Goal: Book appointment/travel/reservation

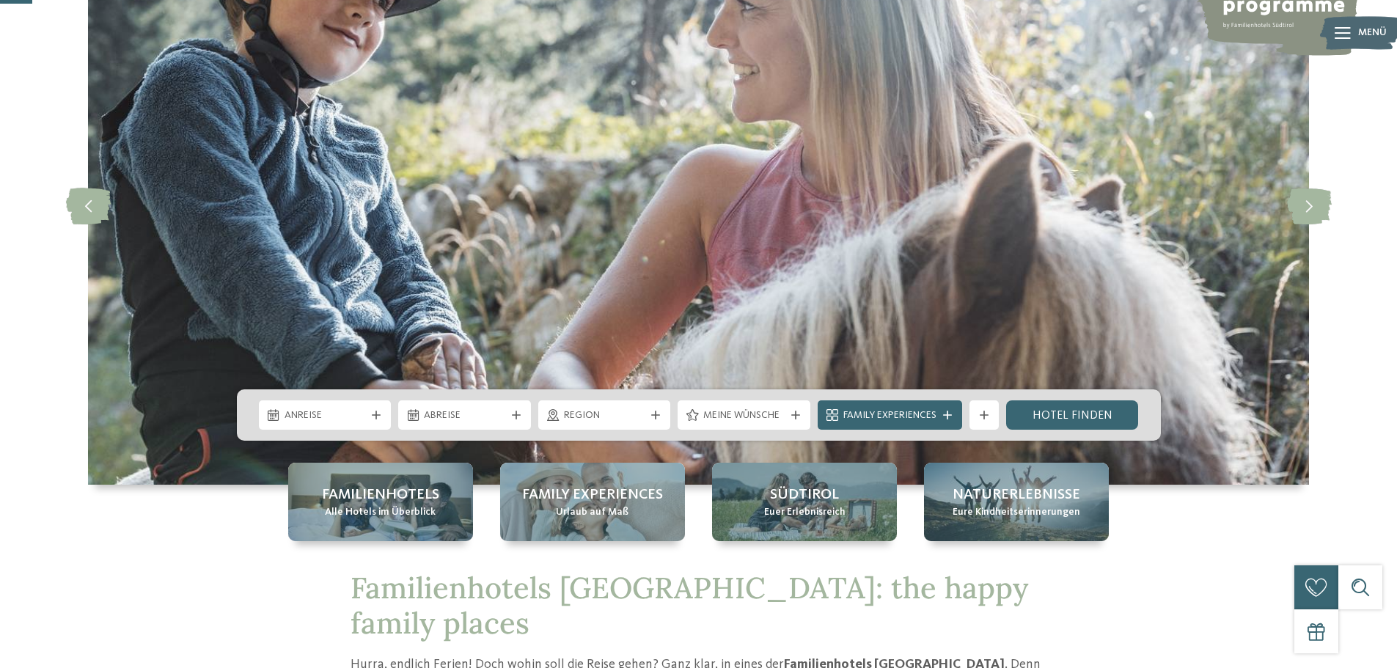
click at [381, 400] on div "Anreise Abreise" at bounding box center [699, 414] width 924 height 51
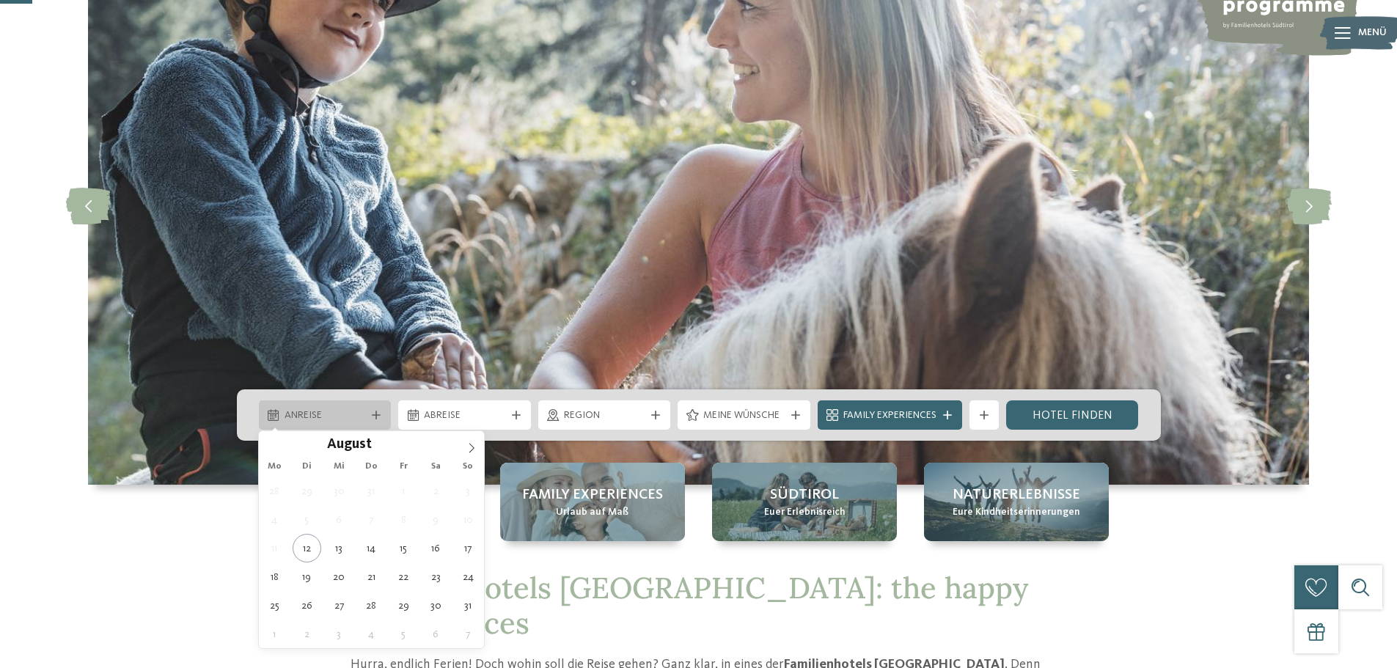
click at [378, 414] on icon at bounding box center [376, 415] width 9 height 9
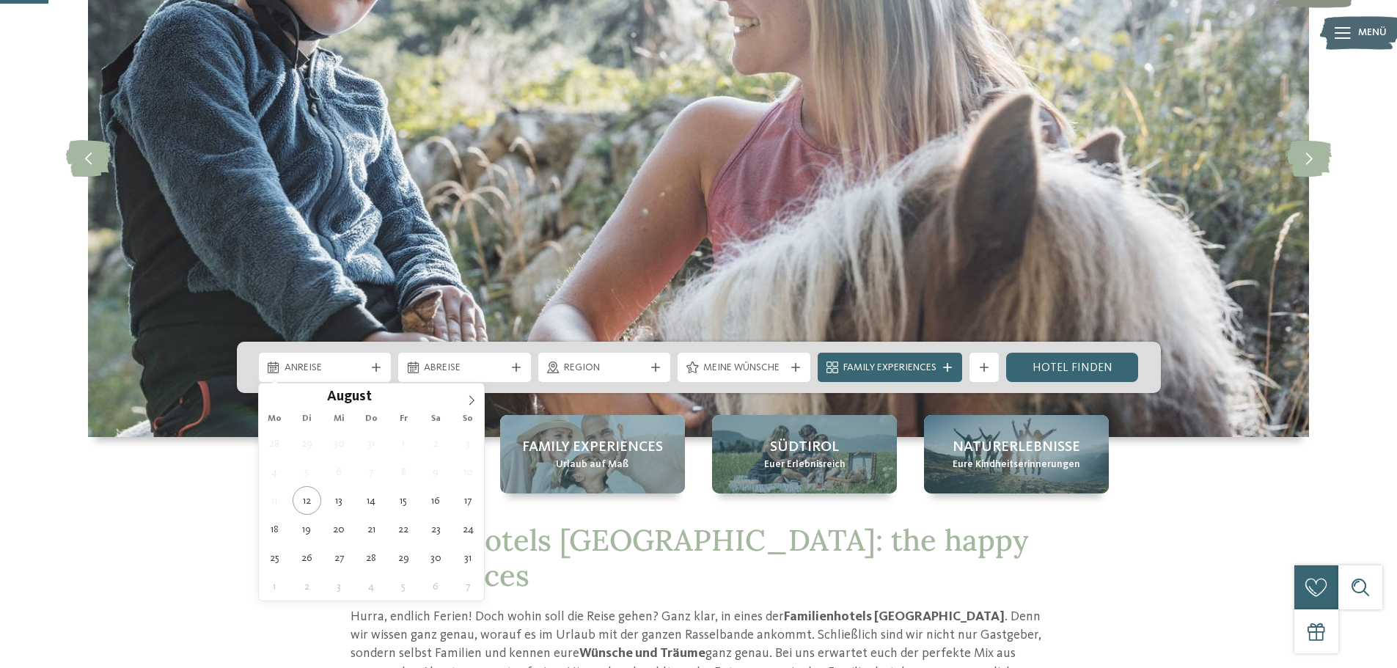
scroll to position [220, 0]
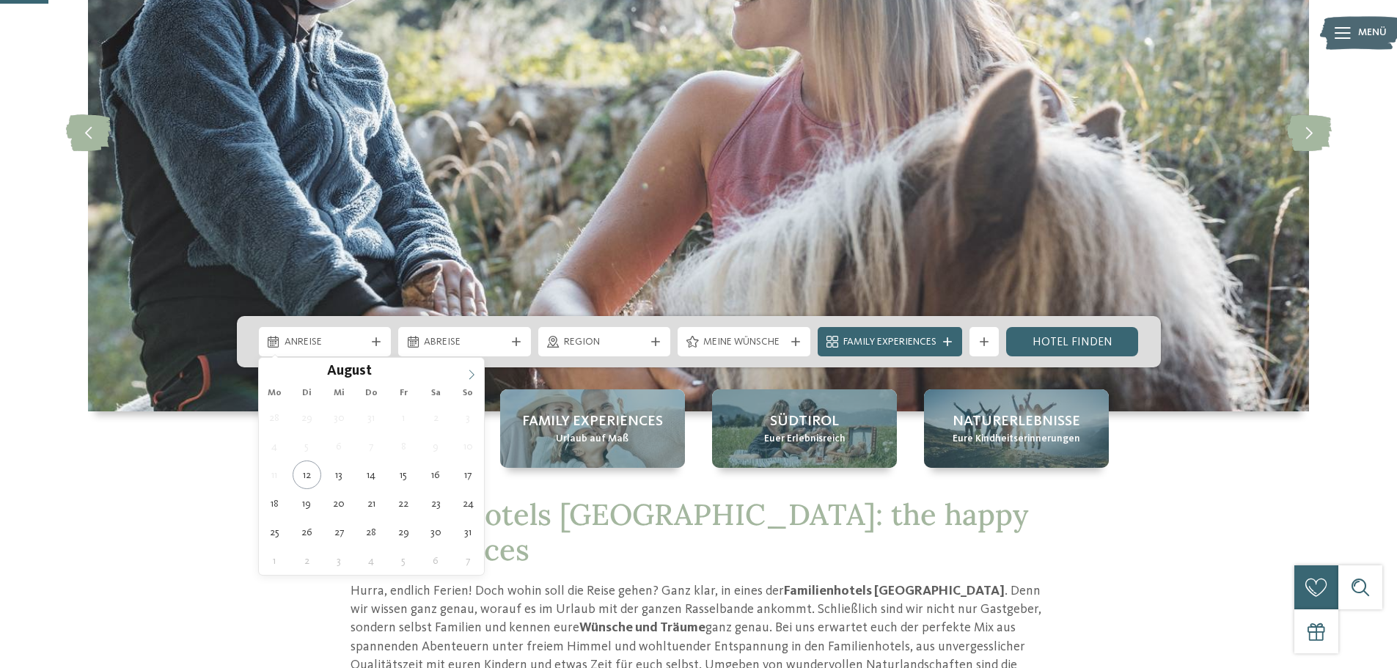
click at [474, 370] on icon at bounding box center [471, 375] width 10 height 10
click at [474, 368] on span at bounding box center [471, 370] width 25 height 25
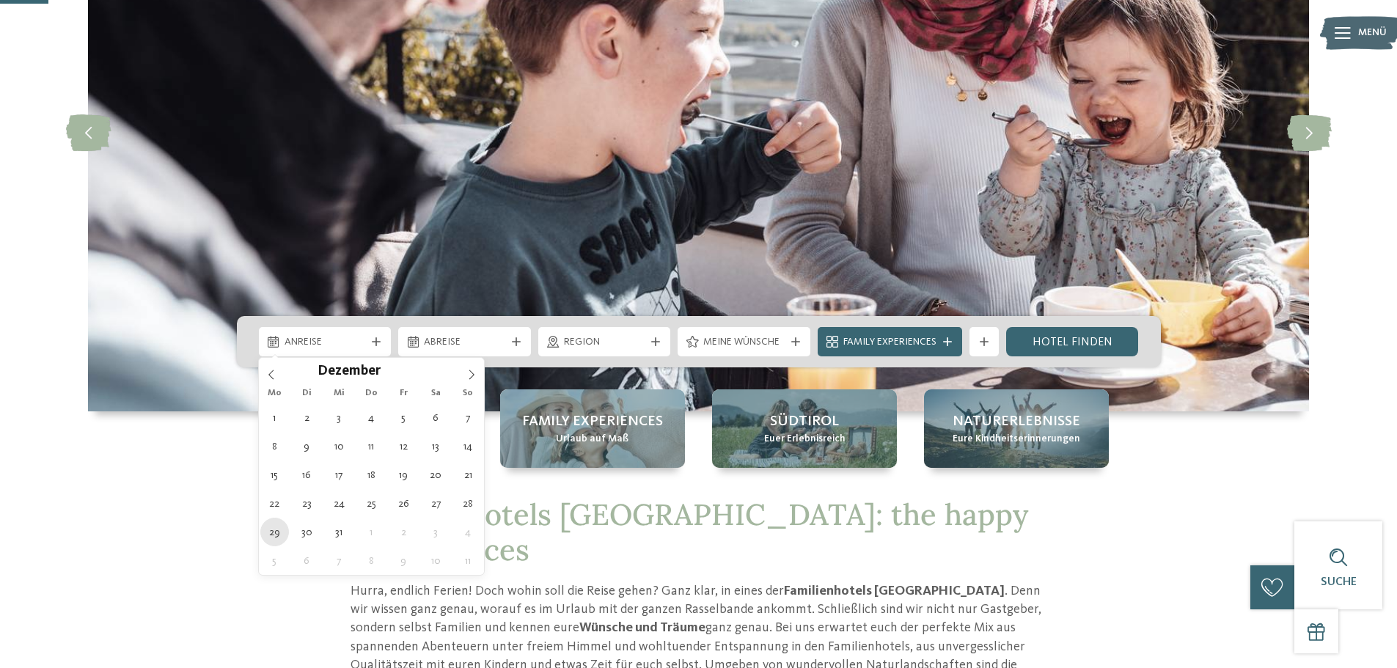
type div "29.12.2025"
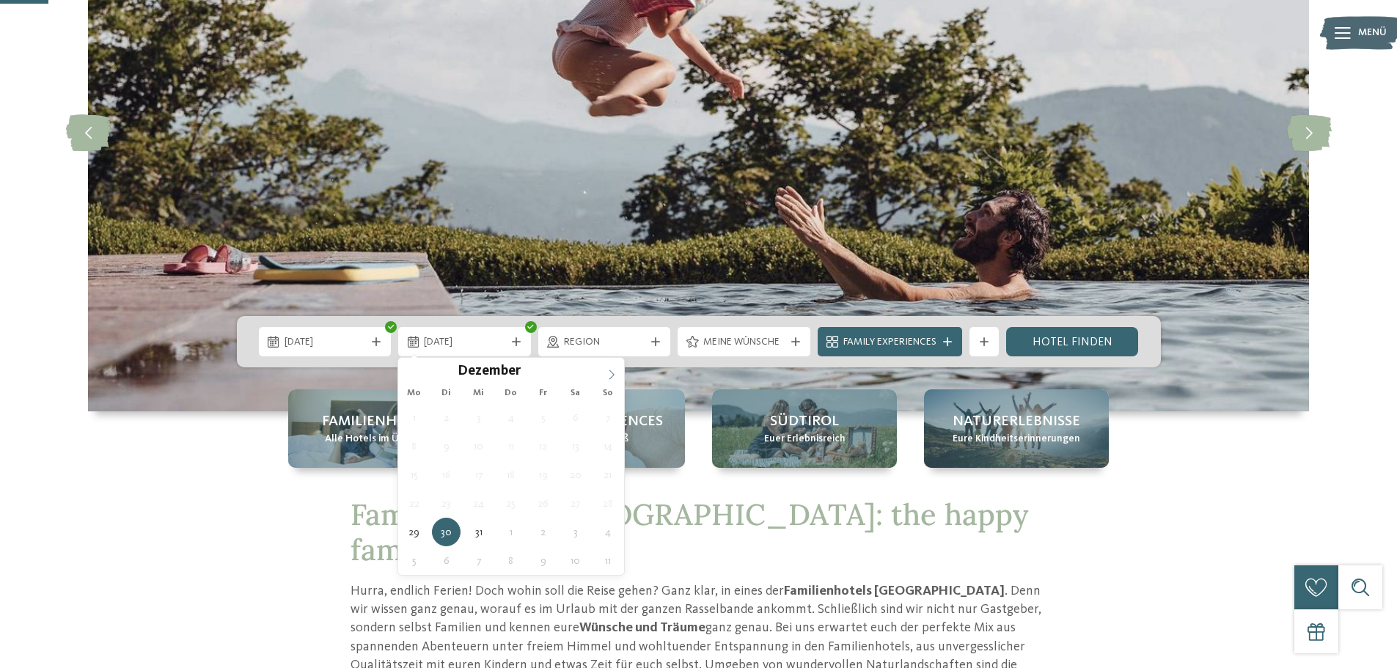
type input "****"
click at [615, 373] on icon at bounding box center [611, 375] width 10 height 10
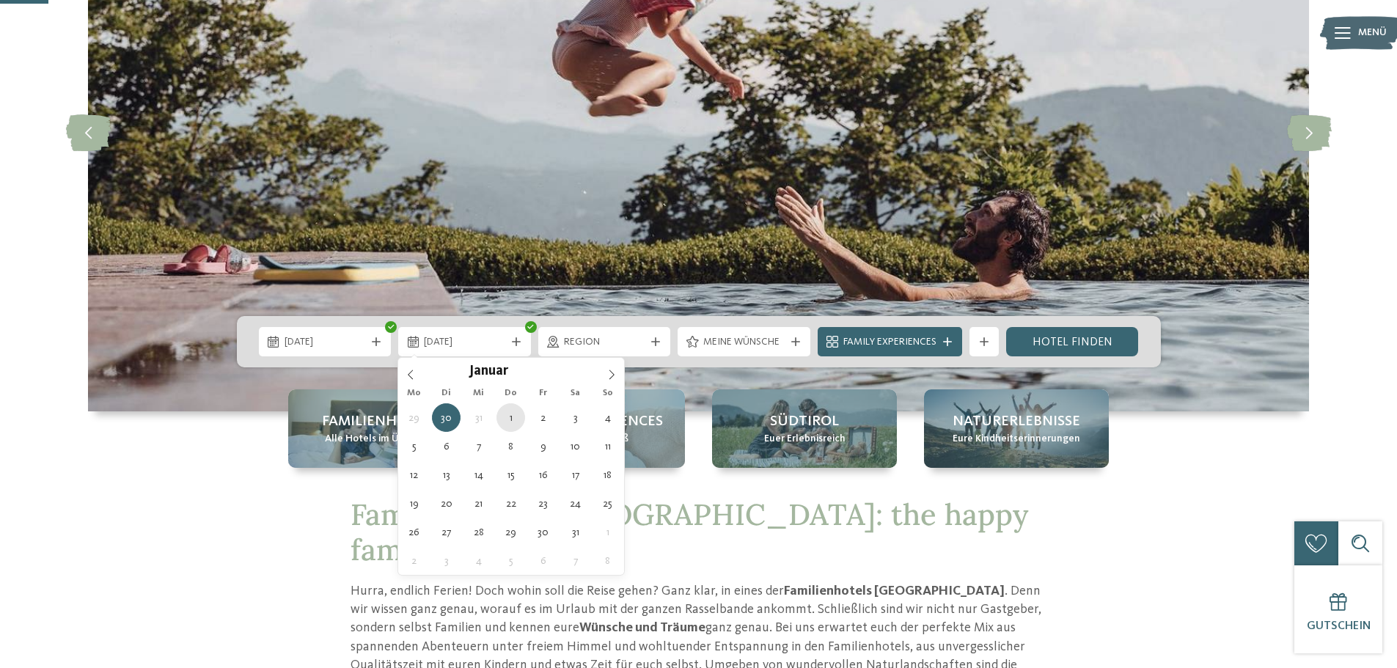
type div "01.01.2026"
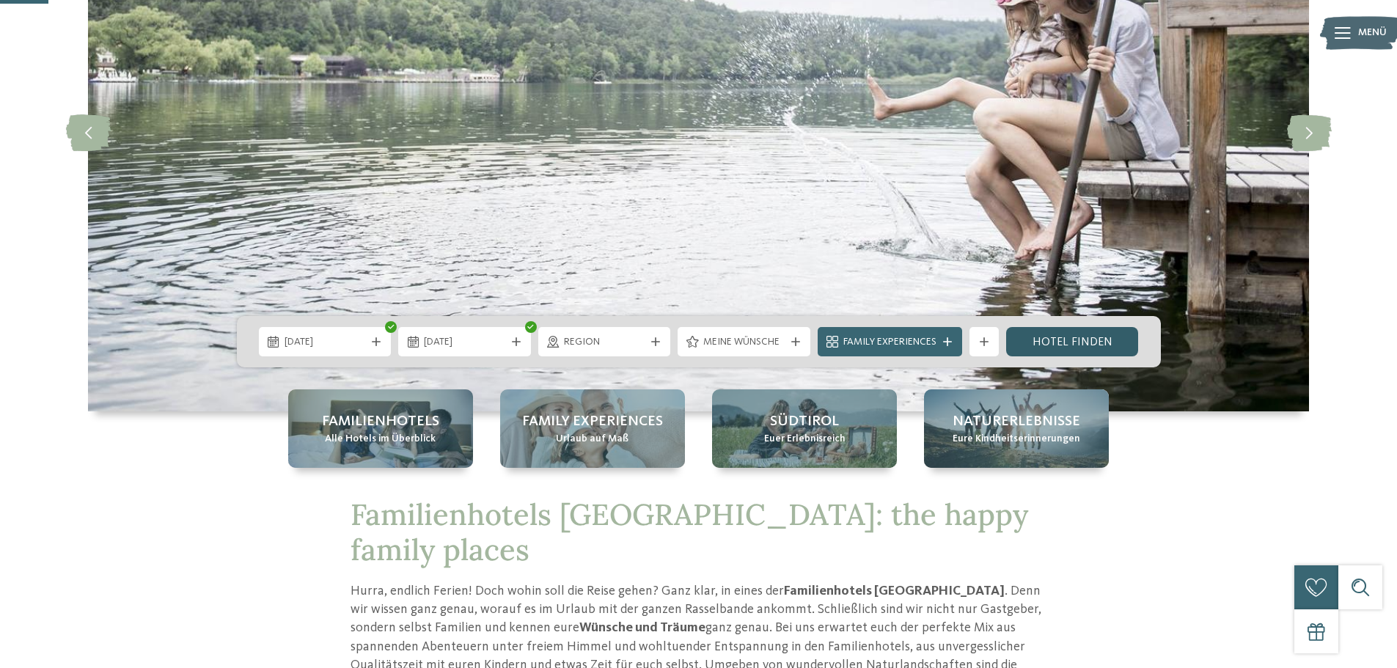
click at [1107, 337] on link "Hotel finden" at bounding box center [1072, 341] width 133 height 29
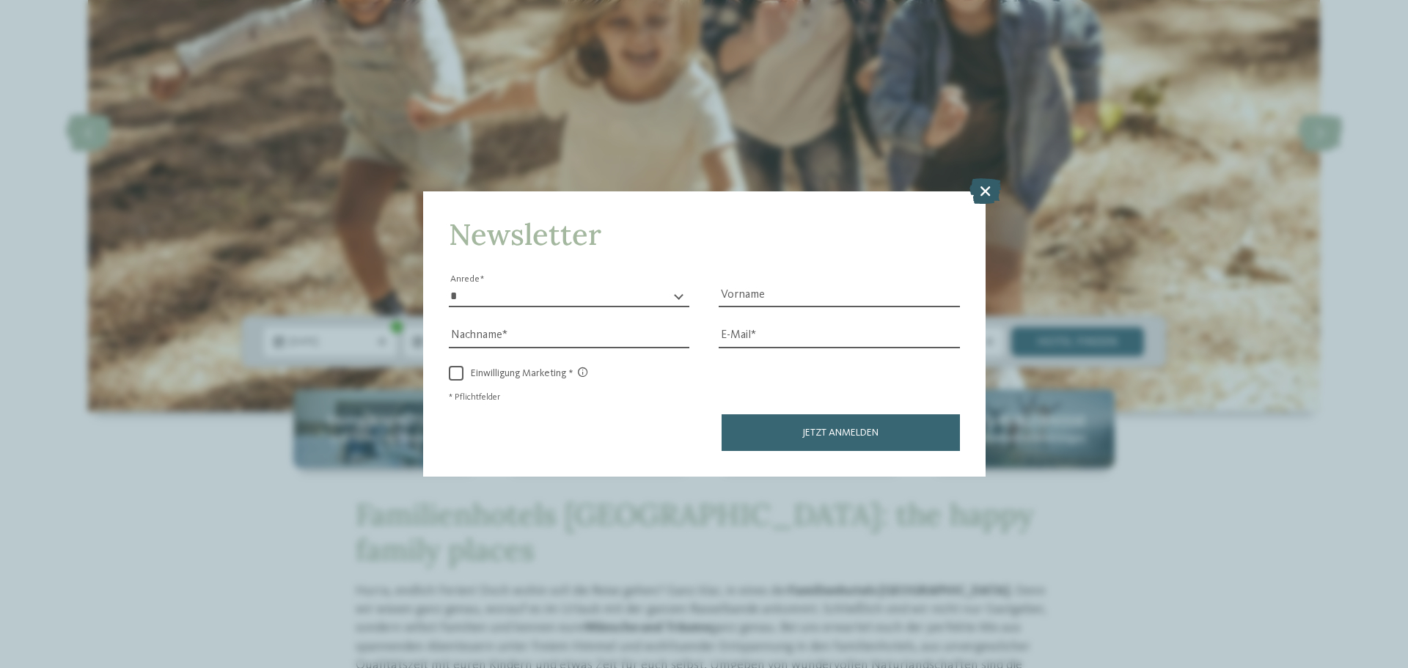
click at [986, 191] on icon at bounding box center [985, 191] width 32 height 26
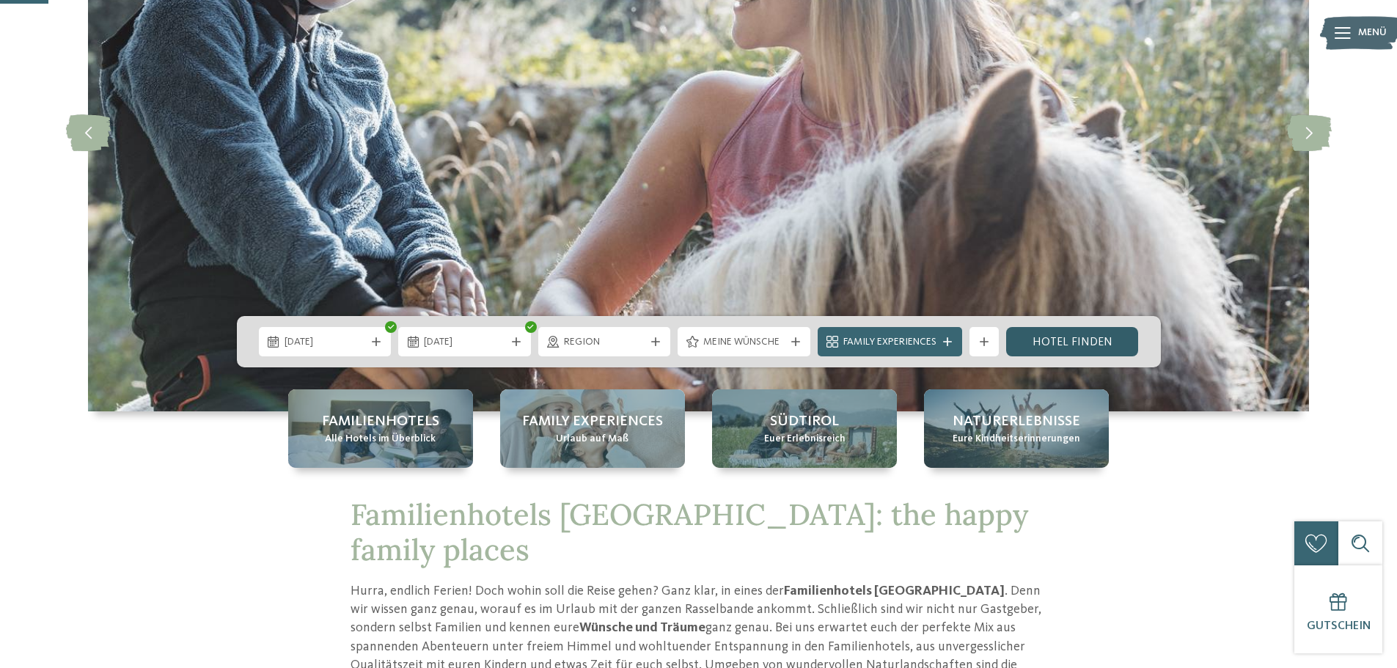
click at [1051, 330] on link "Hotel finden" at bounding box center [1072, 341] width 133 height 29
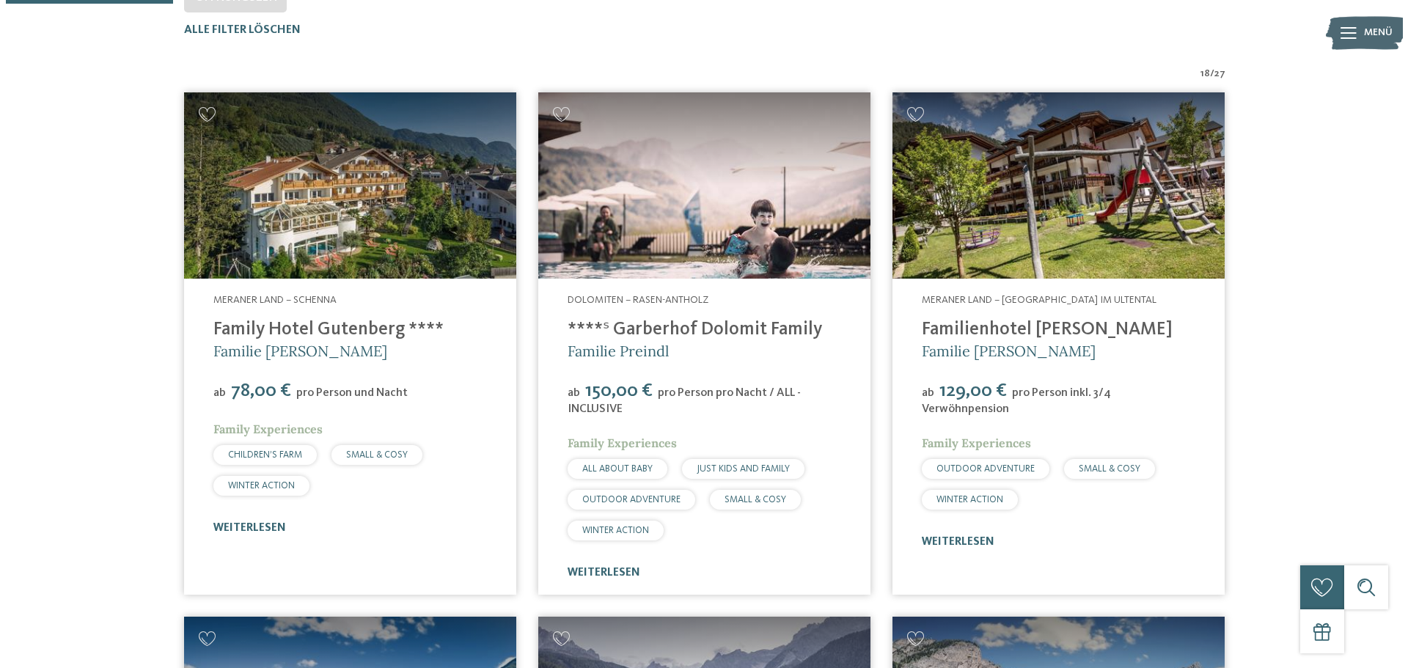
scroll to position [481, 0]
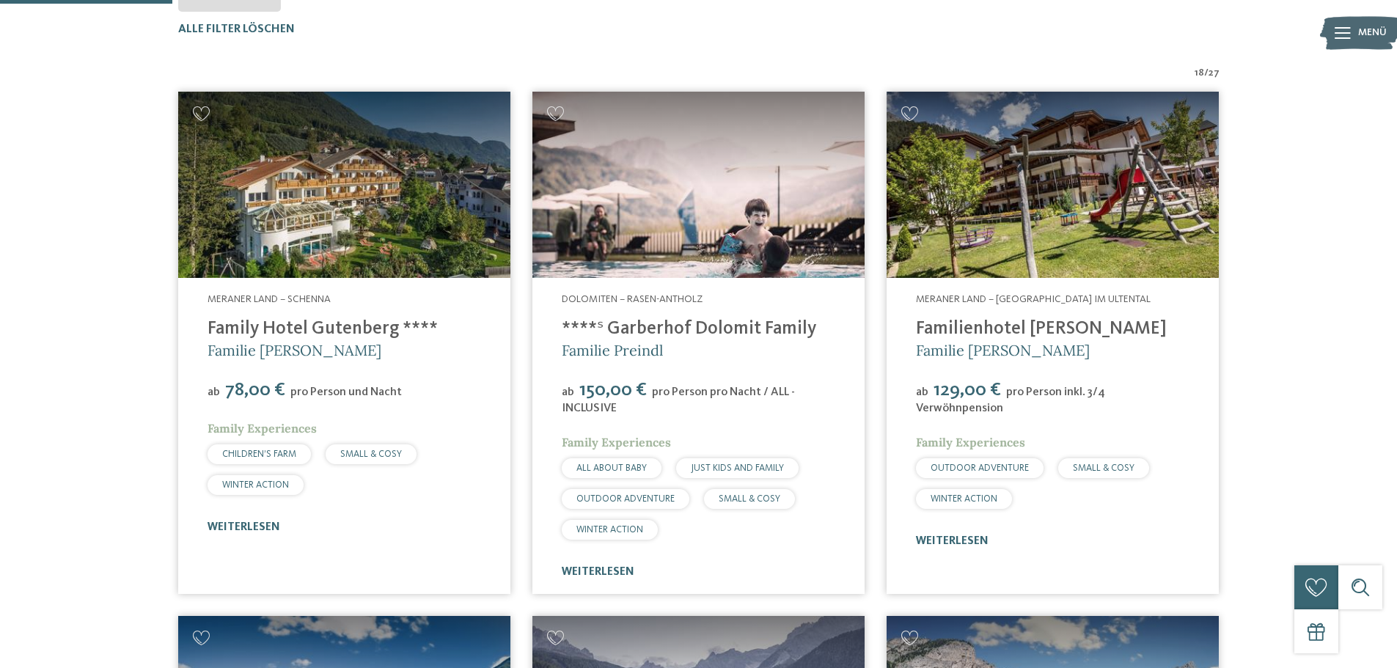
click at [658, 325] on link "****ˢ Garberhof Dolomit Family" at bounding box center [689, 329] width 254 height 18
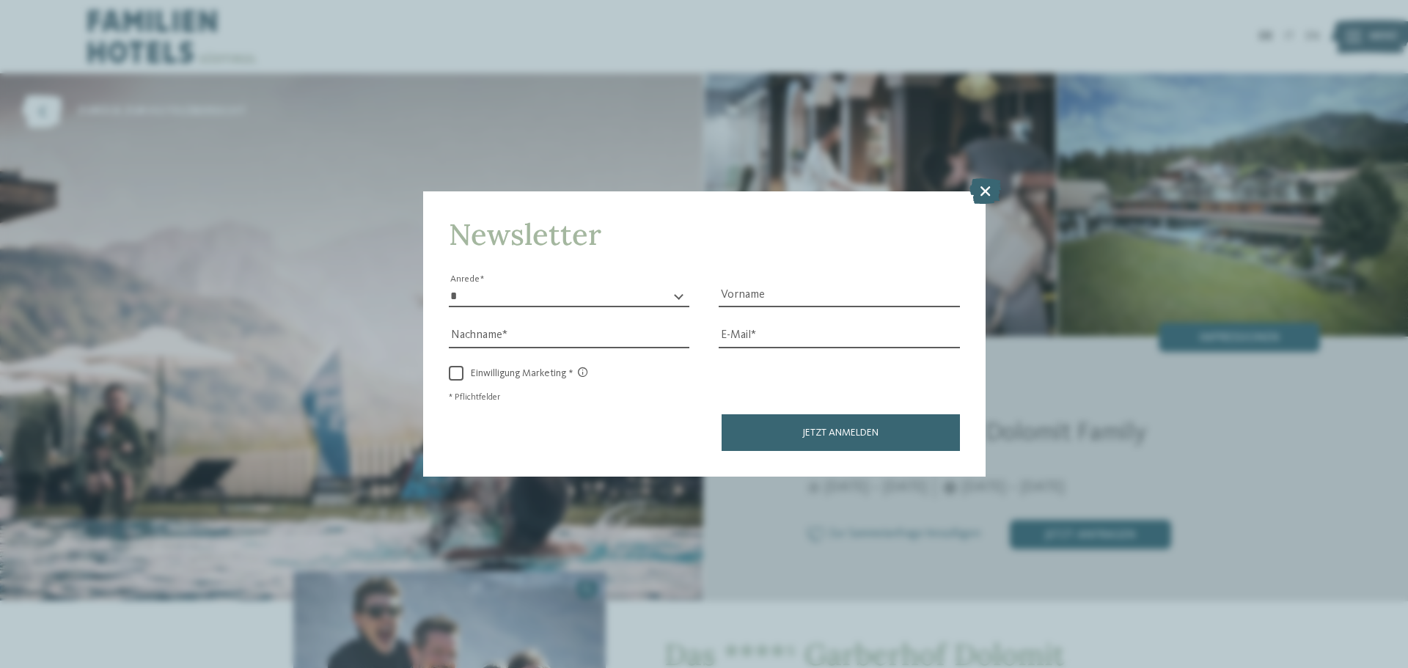
click at [986, 179] on icon at bounding box center [985, 191] width 32 height 26
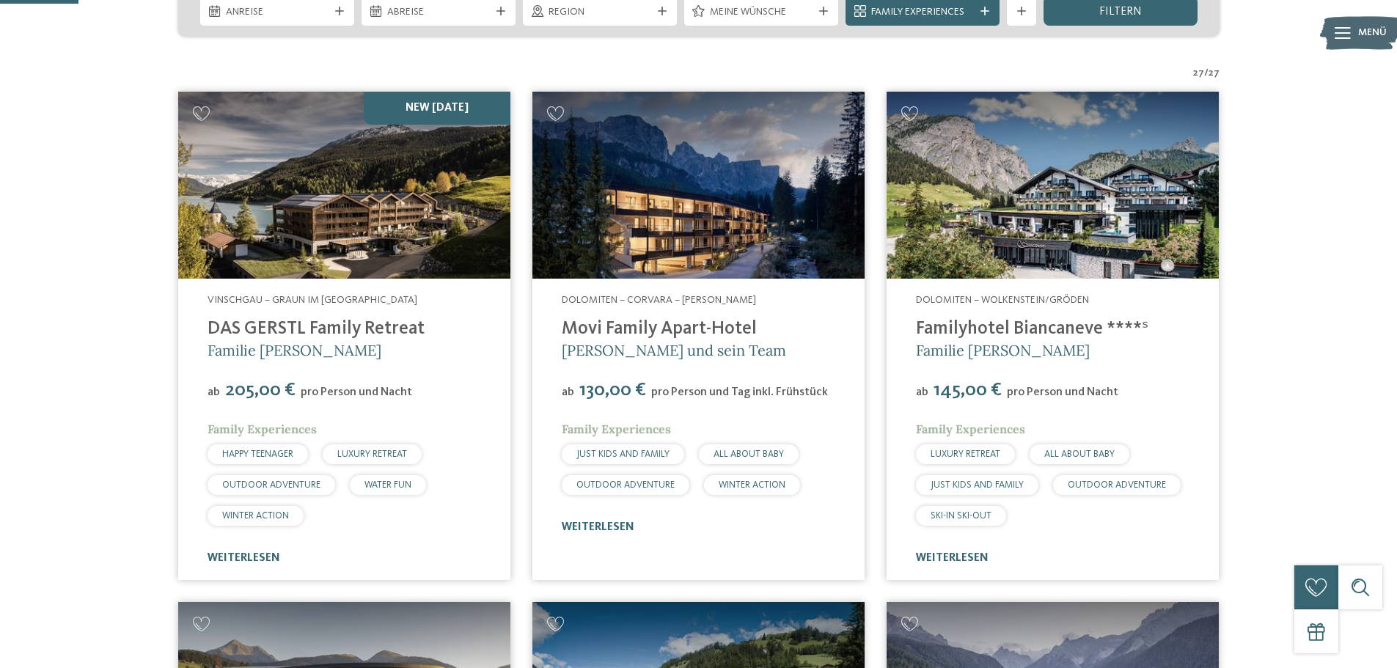
scroll to position [98, 0]
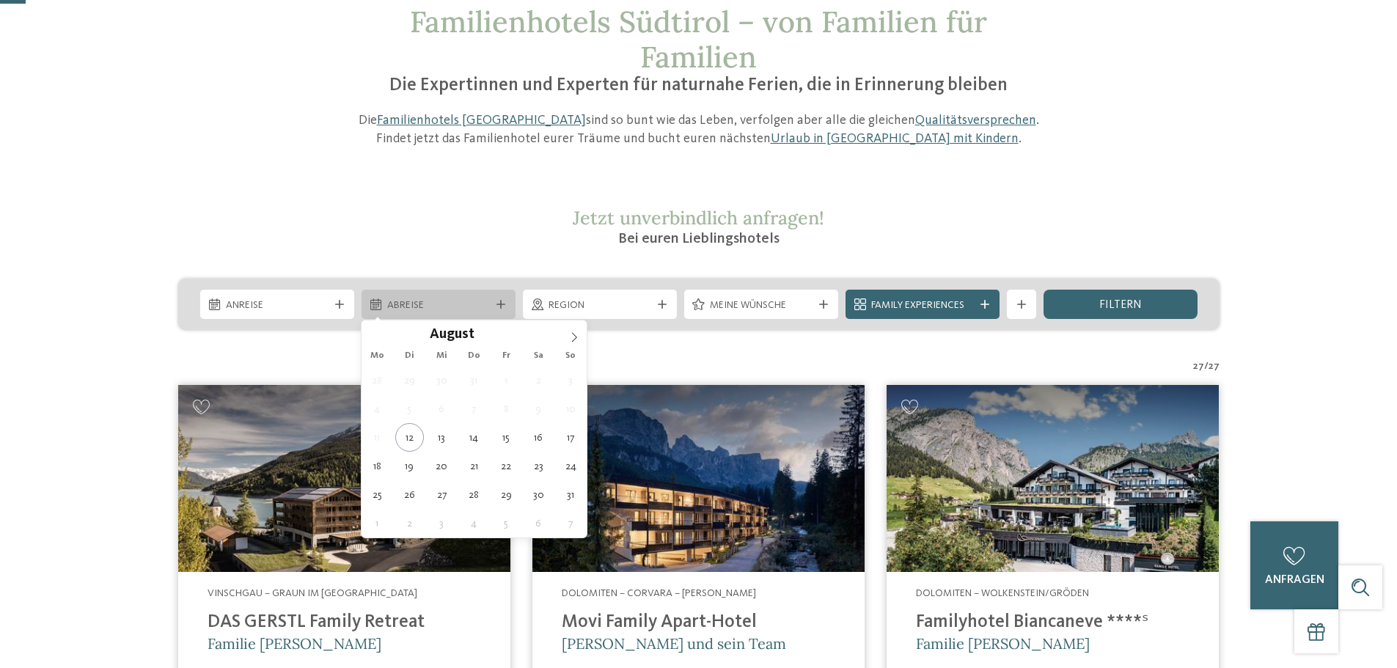
click at [447, 307] on span "Abreise" at bounding box center [438, 305] width 103 height 15
click at [296, 303] on span "Anreise" at bounding box center [277, 305] width 103 height 15
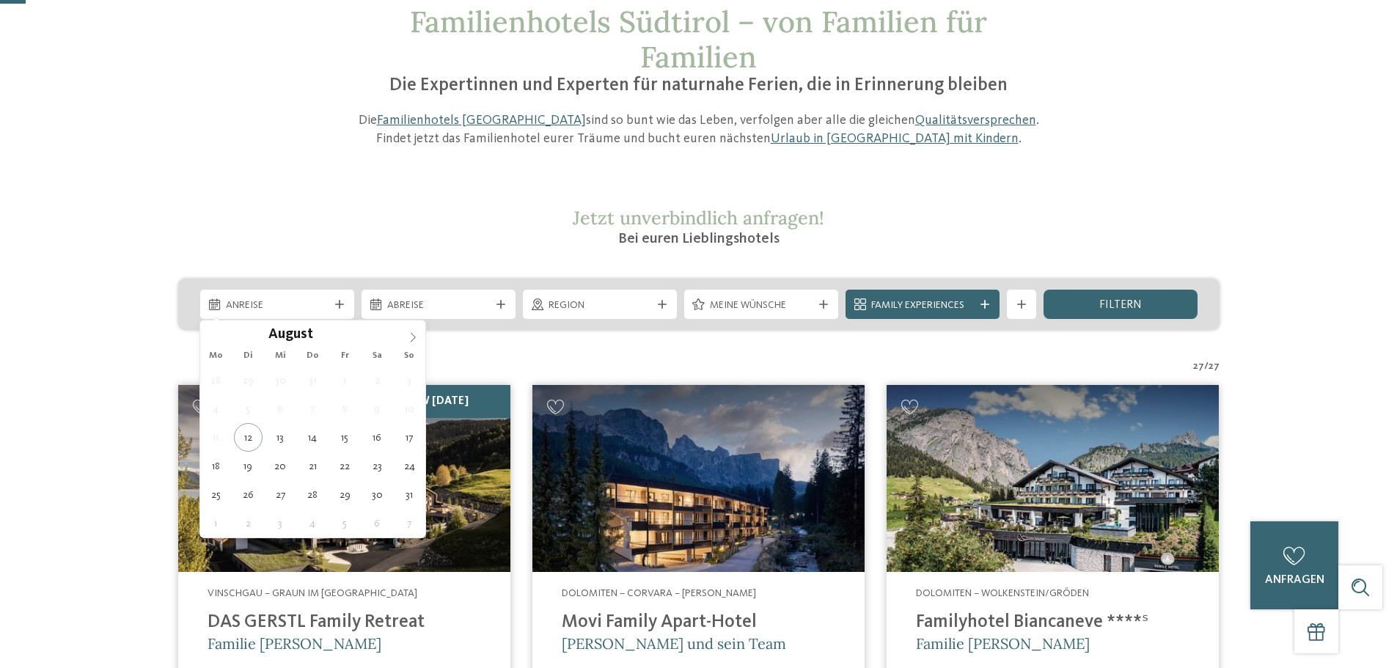
click at [401, 340] on span at bounding box center [412, 332] width 25 height 25
click at [401, 339] on span at bounding box center [412, 332] width 25 height 25
click at [402, 341] on span at bounding box center [412, 332] width 25 height 25
type div "30.12.2025"
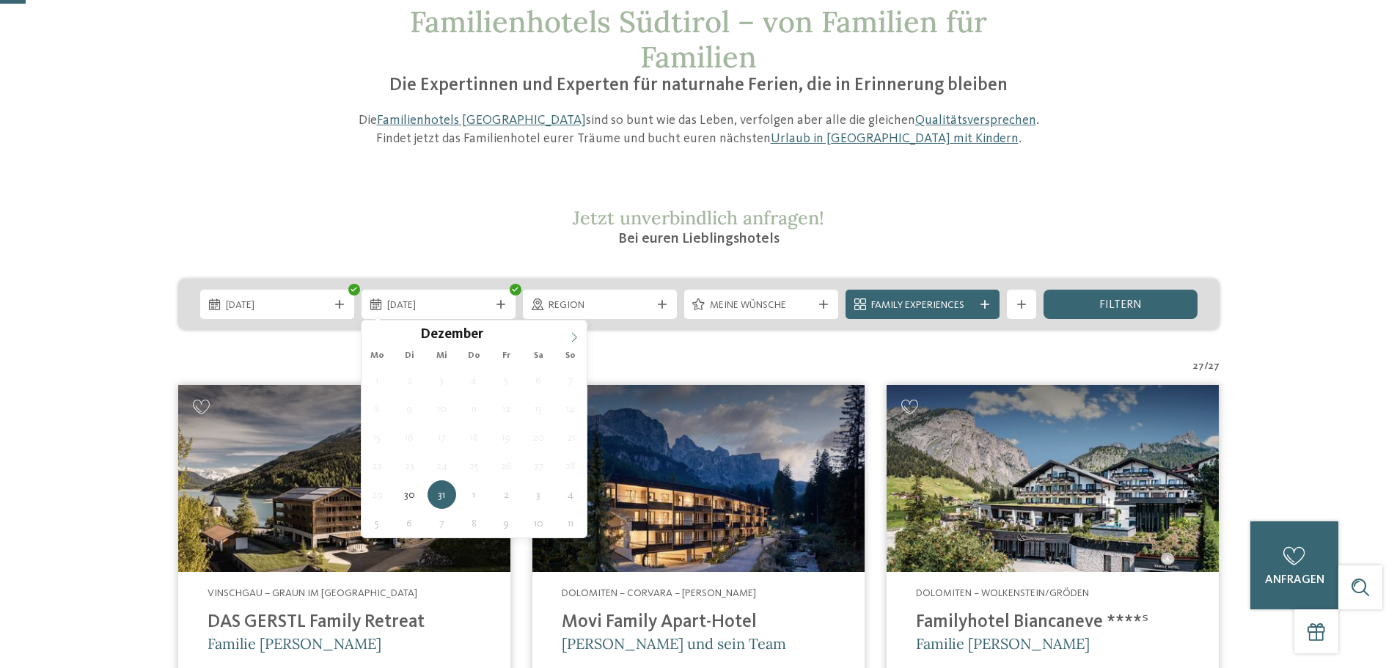
type input "****"
click at [568, 329] on span at bounding box center [574, 332] width 25 height 25
type div "01.01.2026"
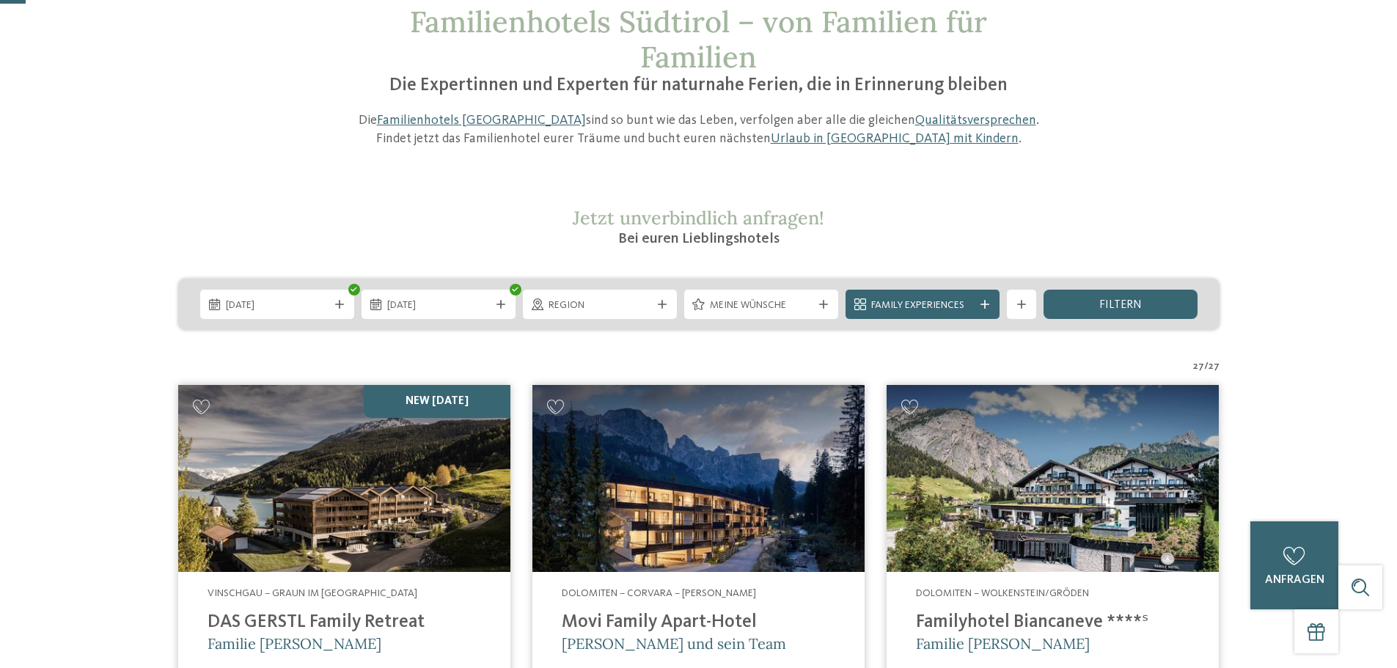
click at [1071, 306] on div "filtern" at bounding box center [1121, 304] width 154 height 29
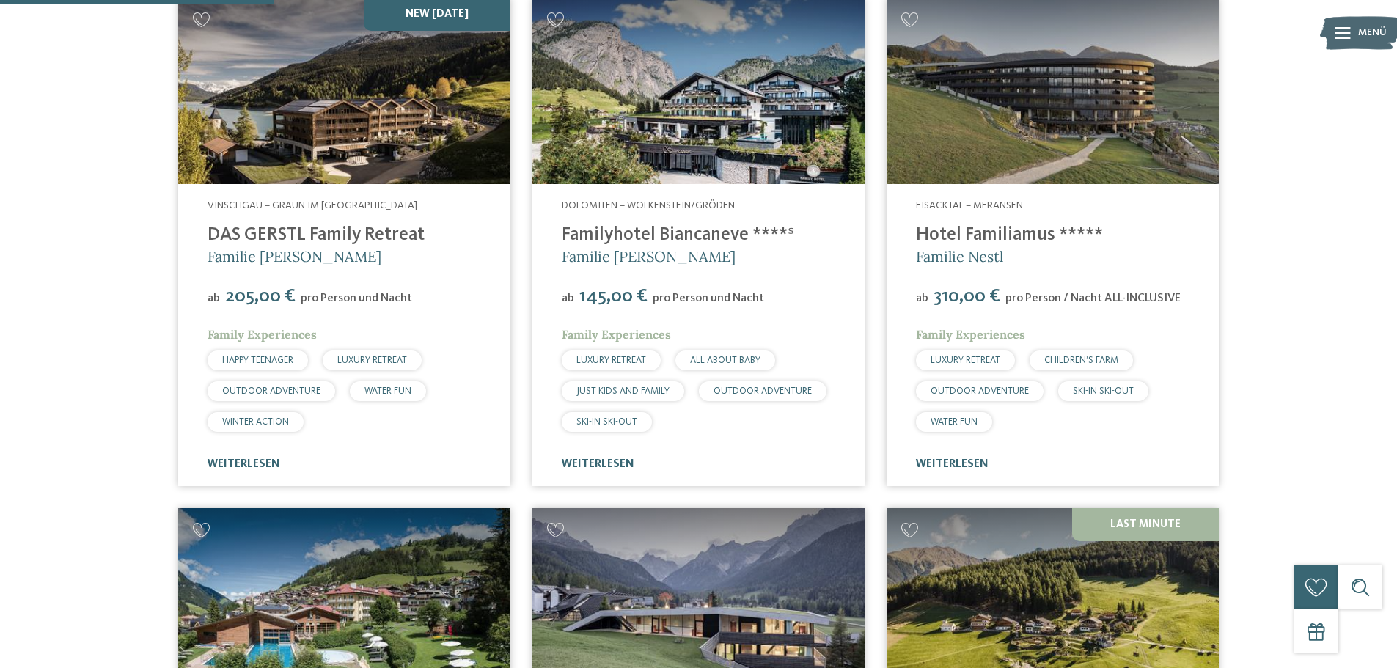
scroll to position [848, 0]
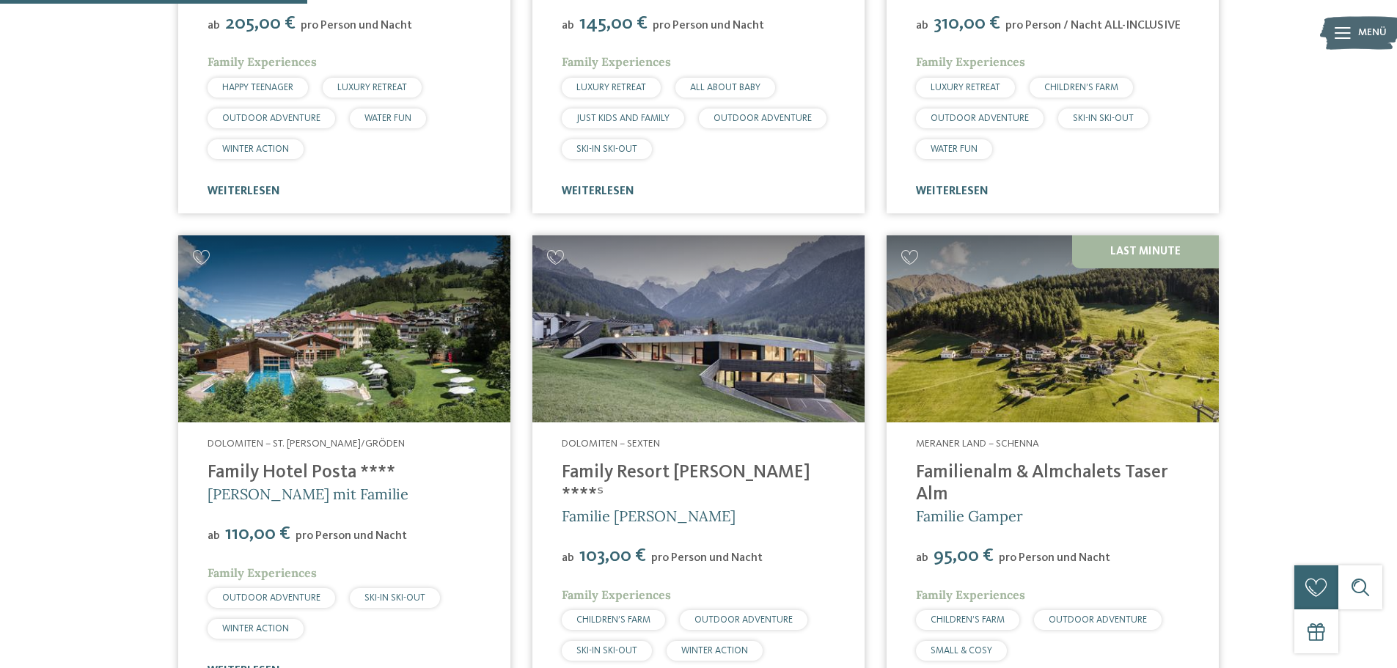
click at [716, 375] on img at bounding box center [698, 328] width 332 height 187
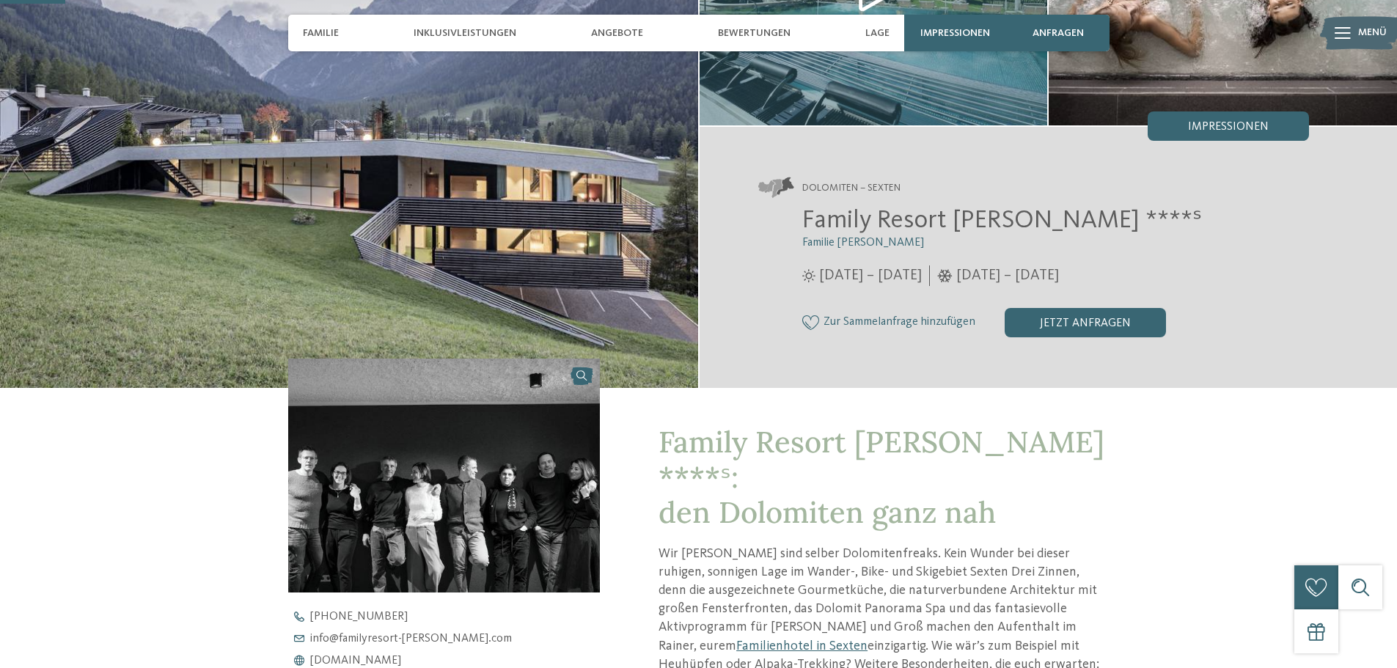
scroll to position [367, 0]
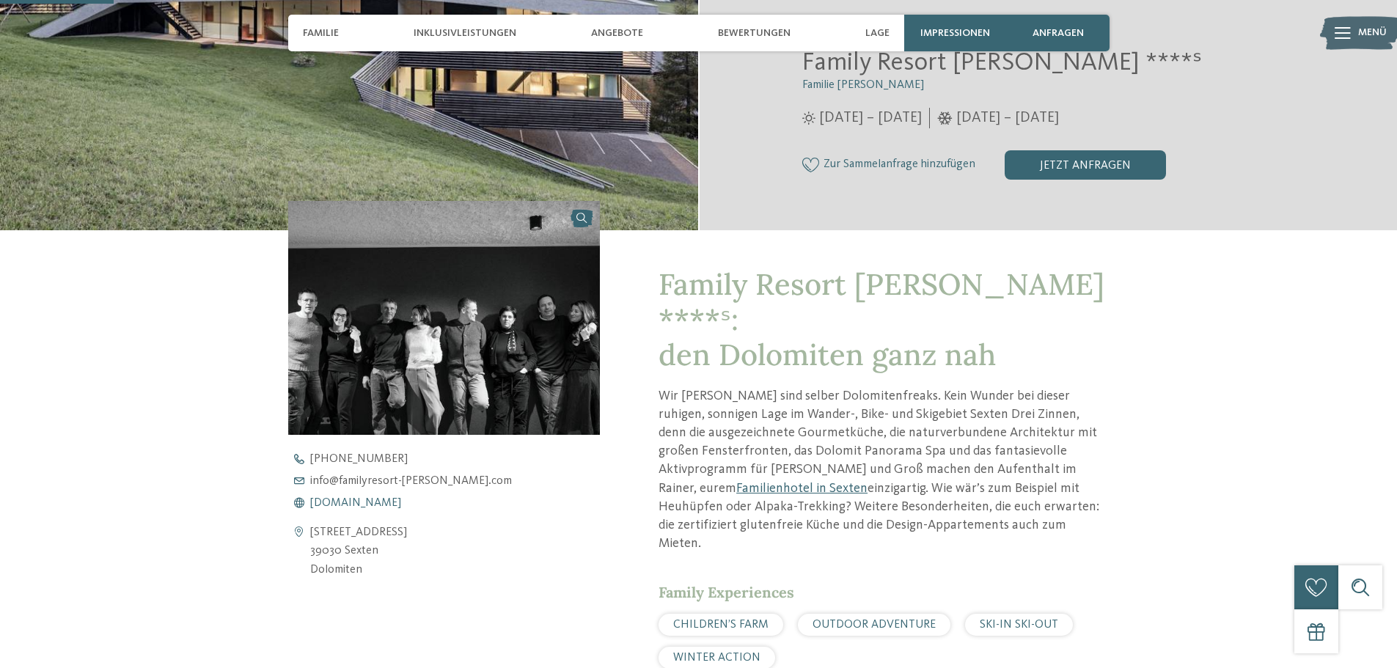
click at [400, 505] on span "[DOMAIN_NAME]" at bounding box center [355, 503] width 91 height 12
